Goal: Task Accomplishment & Management: Complete application form

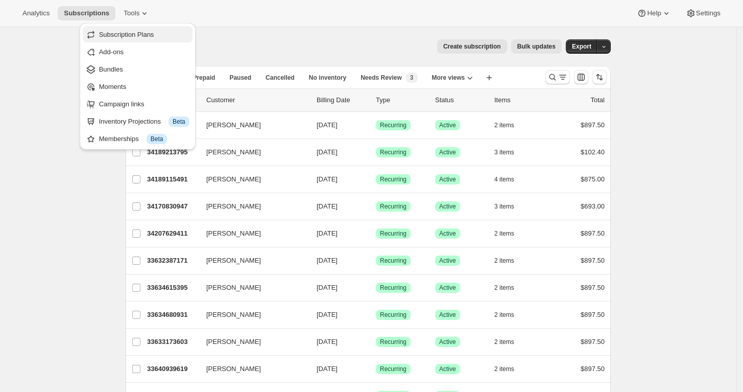
click at [130, 31] on span "Subscription Plans" at bounding box center [126, 35] width 55 height 8
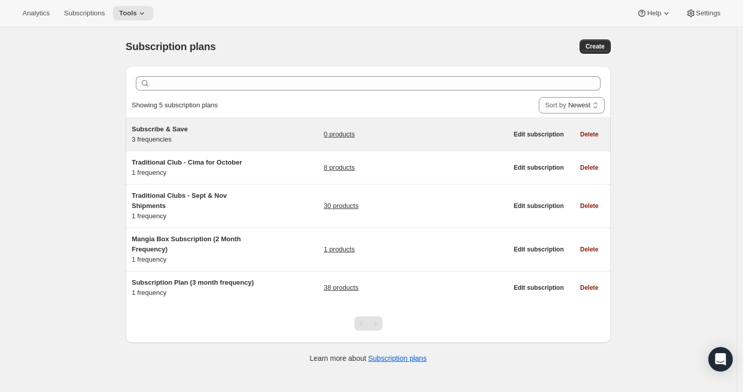
click at [159, 129] on span "Subscribe & Save" at bounding box center [160, 129] width 56 height 8
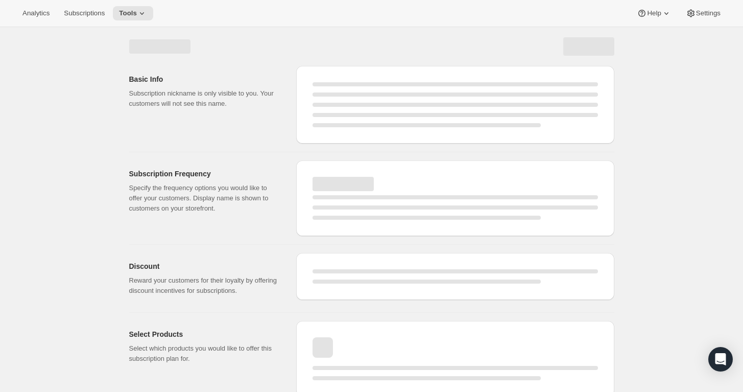
select select "WEEK"
select select "MONTH"
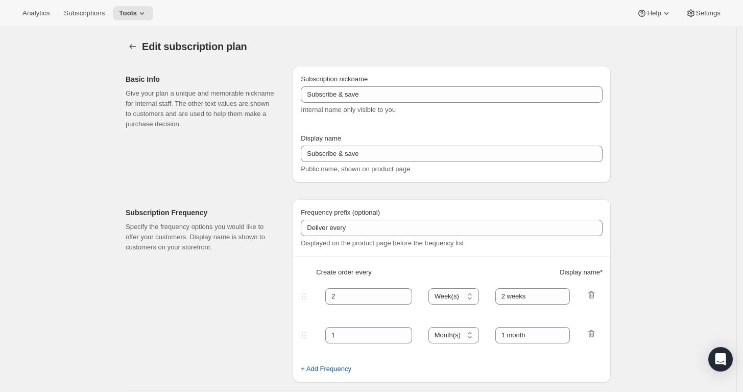
type input "Subscribe & Save"
type input "Subscribe & Save 20%"
type input "1"
select select "MONTH"
type input "1 month"
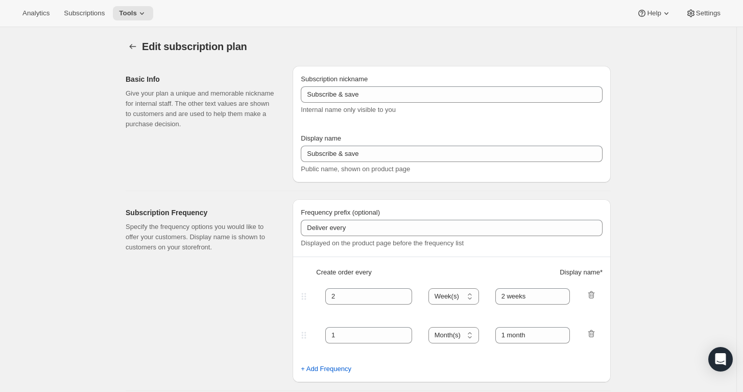
type input "2"
type input "2 months"
type input "20"
select select "MONTH"
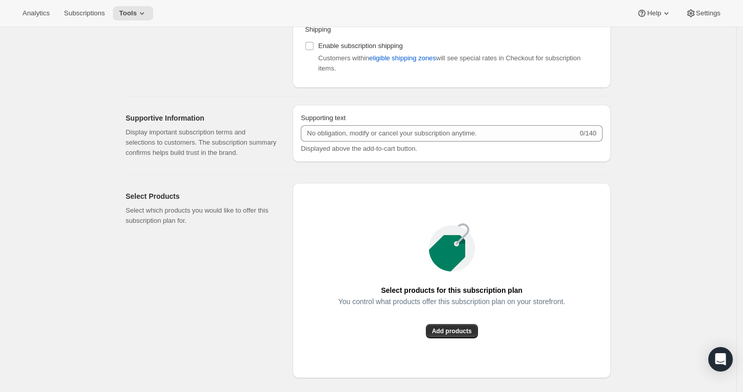
scroll to position [511, 0]
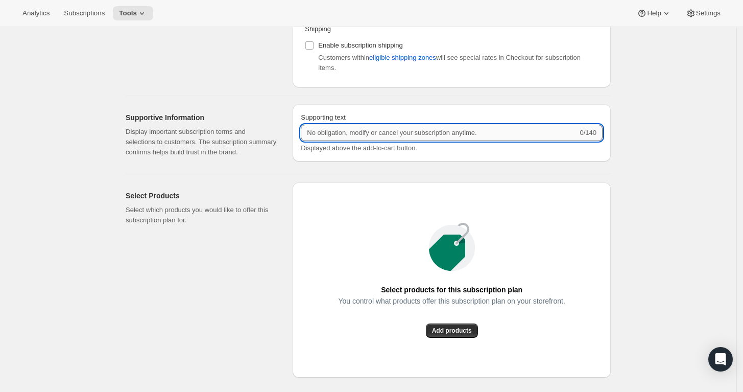
click at [514, 128] on input "Supporting text" at bounding box center [439, 133] width 277 height 16
drag, startPoint x: 493, startPoint y: 134, endPoint x: 233, endPoint y: 122, distance: 259.6
click at [233, 122] on div "Supportive Information Display important subscription terms and selections to c…" at bounding box center [363, 130] width 493 height 69
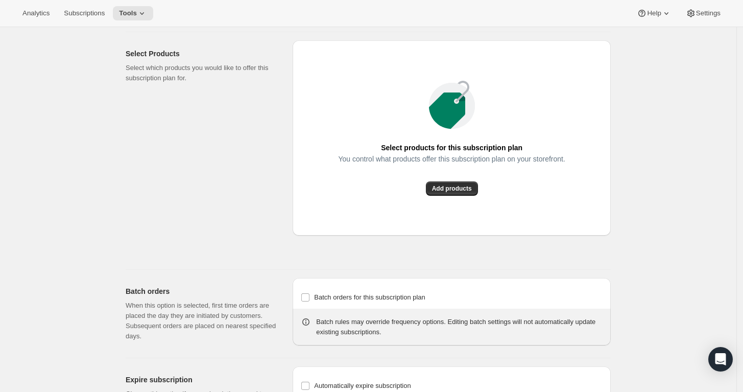
scroll to position [681, 0]
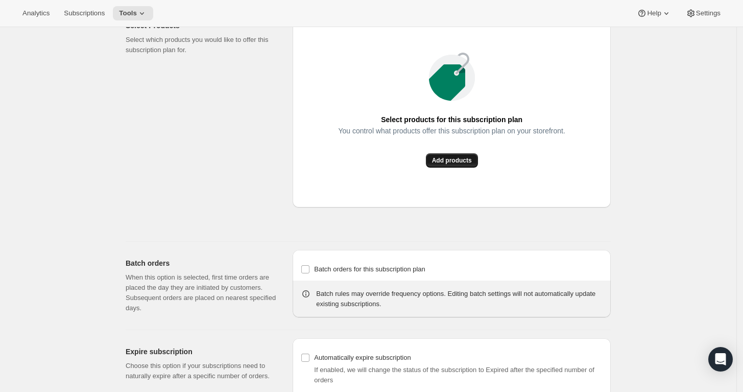
type input "No obligation, cancel or pause your subscription anytime!"
click at [445, 164] on span "Add products" at bounding box center [452, 160] width 40 height 8
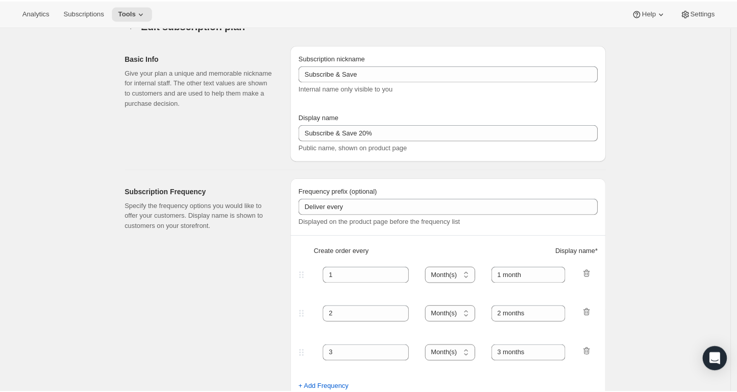
scroll to position [2, 0]
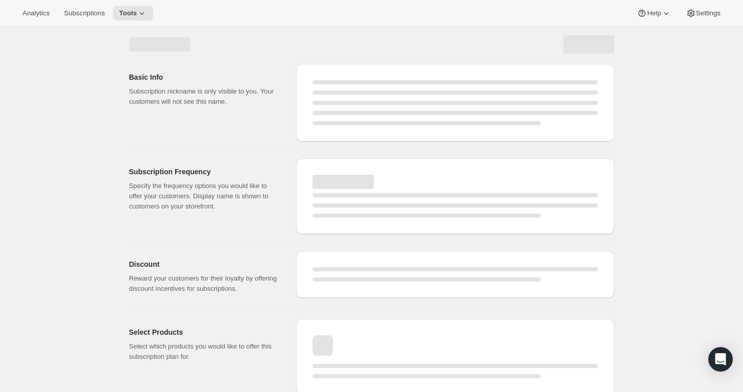
select select "MONTH"
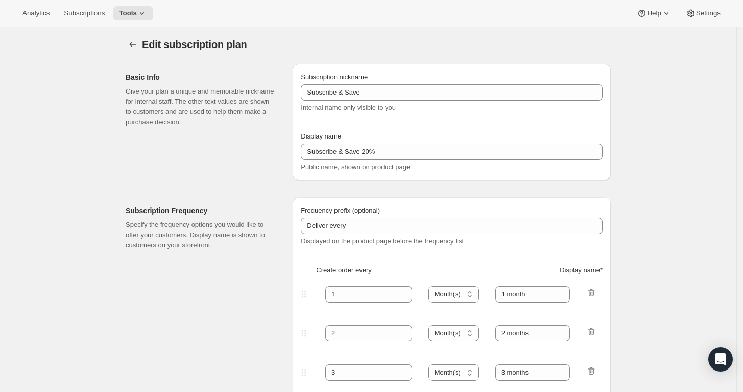
type input "No obligation, cancel or pause your subscription anytime!"
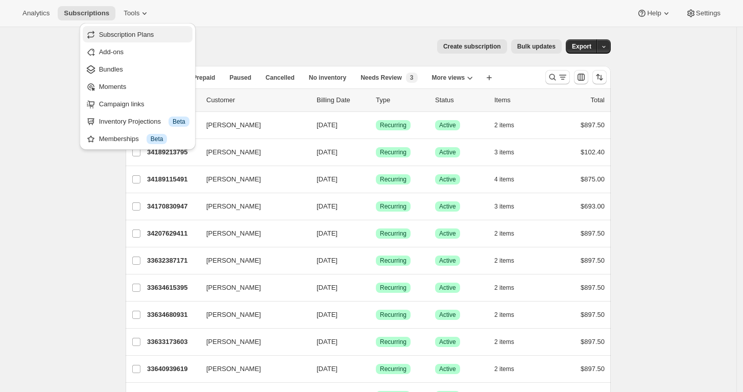
click at [138, 38] on span "Subscription Plans" at bounding box center [126, 35] width 55 height 8
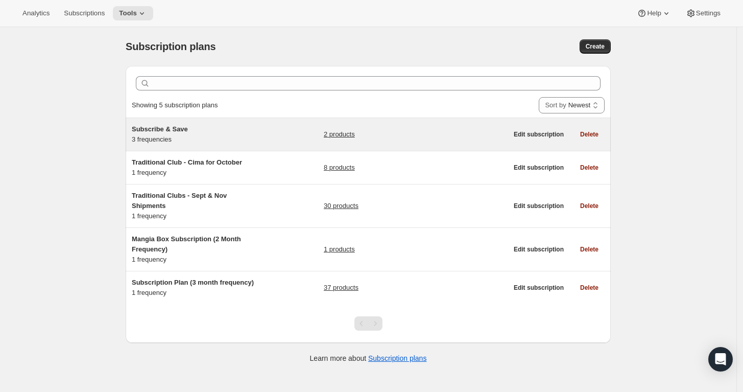
click at [161, 126] on span "Subscribe & Save" at bounding box center [160, 129] width 56 height 8
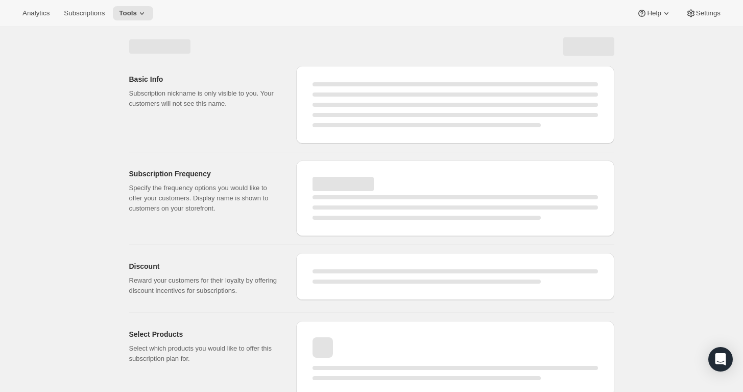
select select "WEEK"
select select "MONTH"
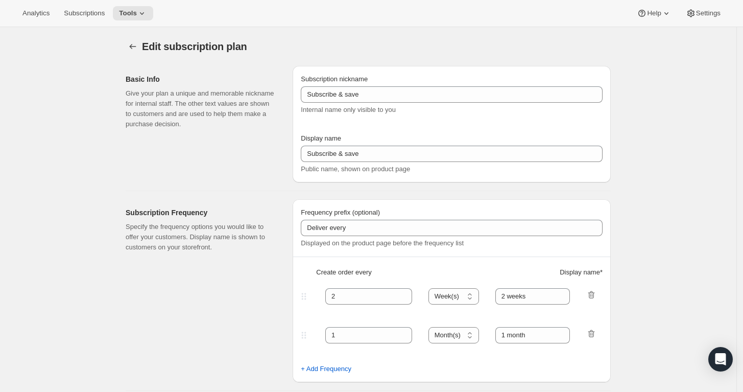
type input "Subscribe & Save"
type input "Subscribe & Save 20%"
type input "1"
select select "MONTH"
type input "1 month"
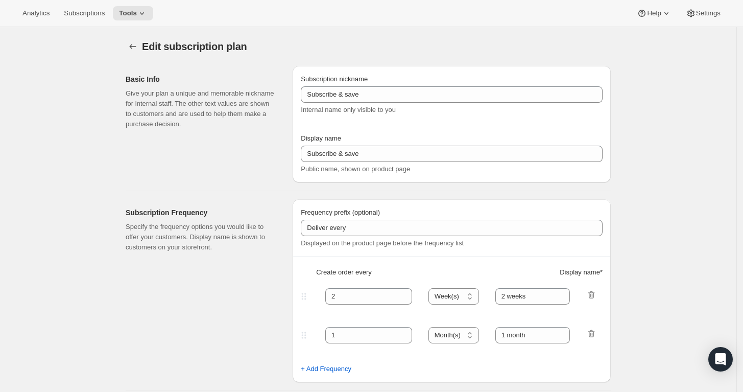
type input "2"
type input "2 months"
type input "20"
type input "No obligation, cancel or pause your subscription anytime!"
select select "MONTH"
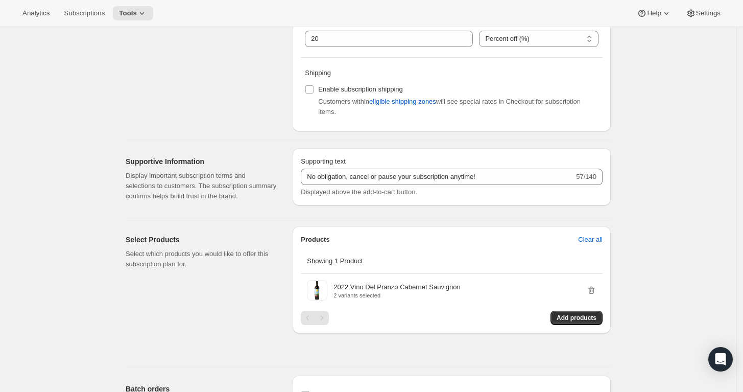
scroll to position [511, 0]
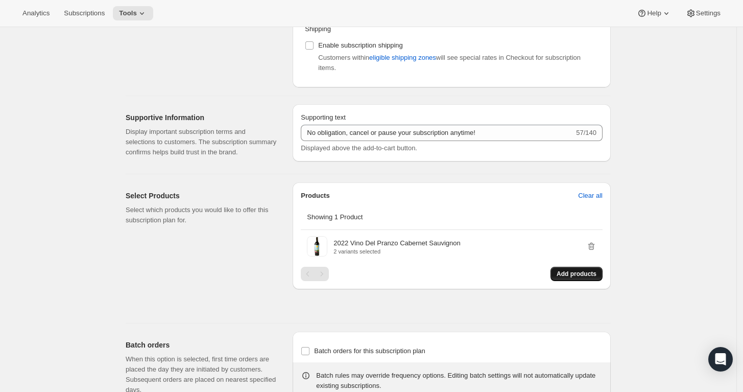
click at [572, 278] on span "Add products" at bounding box center [577, 274] width 40 height 8
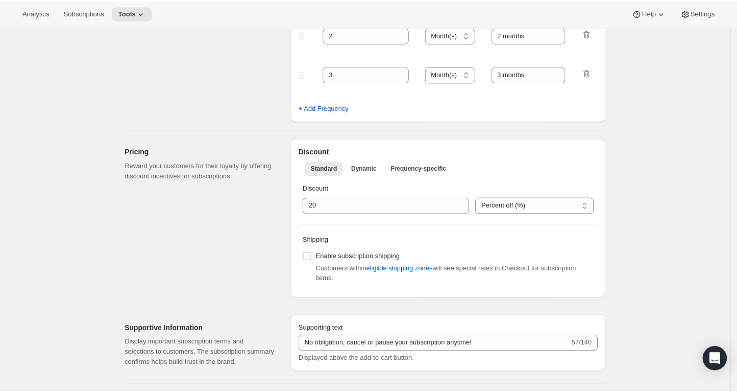
scroll to position [0, 0]
